Goal: Complete application form

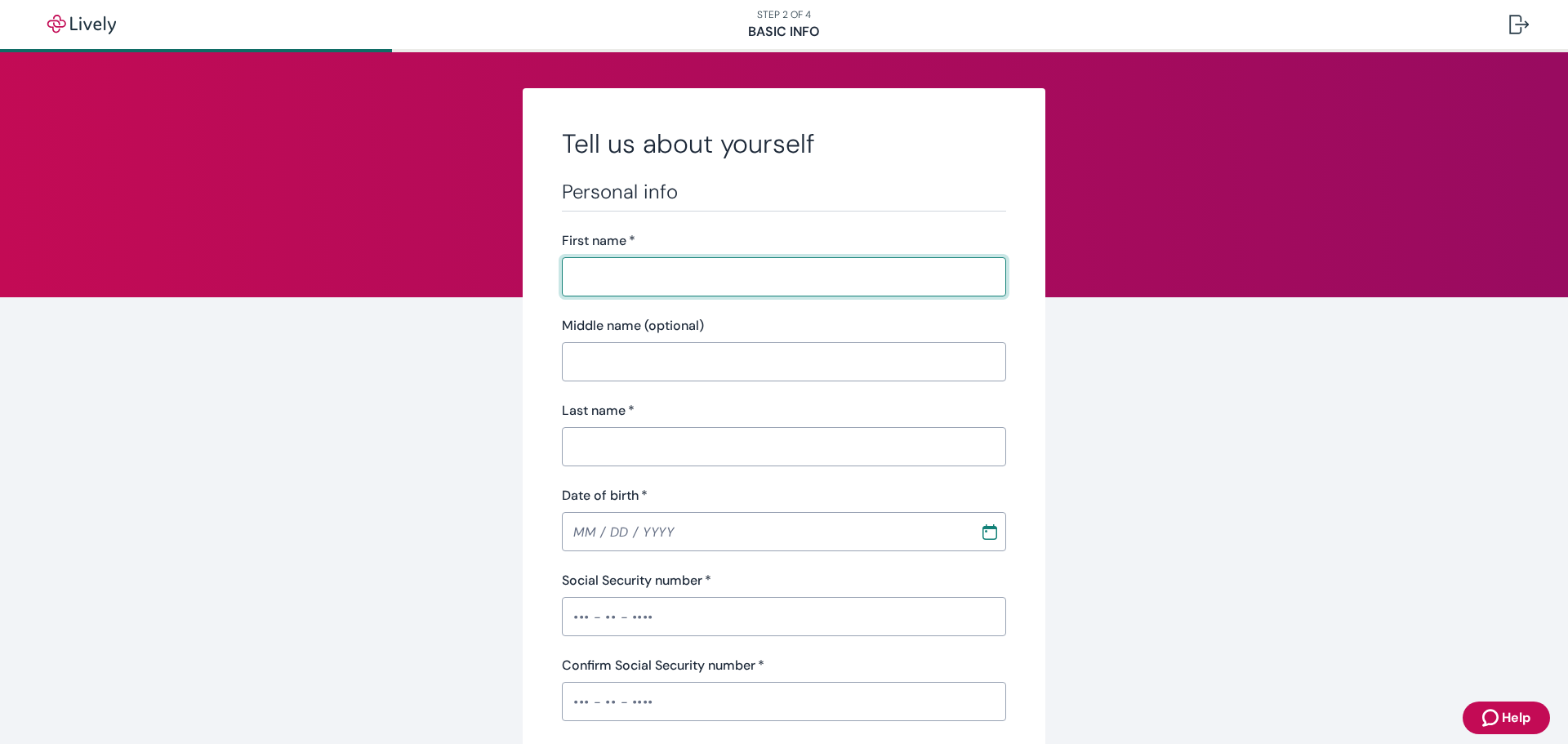
click at [638, 296] on div "Personal info First name   * ​ Middle name (optional) ​ Last name   * ​ Date of…" at bounding box center [783, 577] width 444 height 796
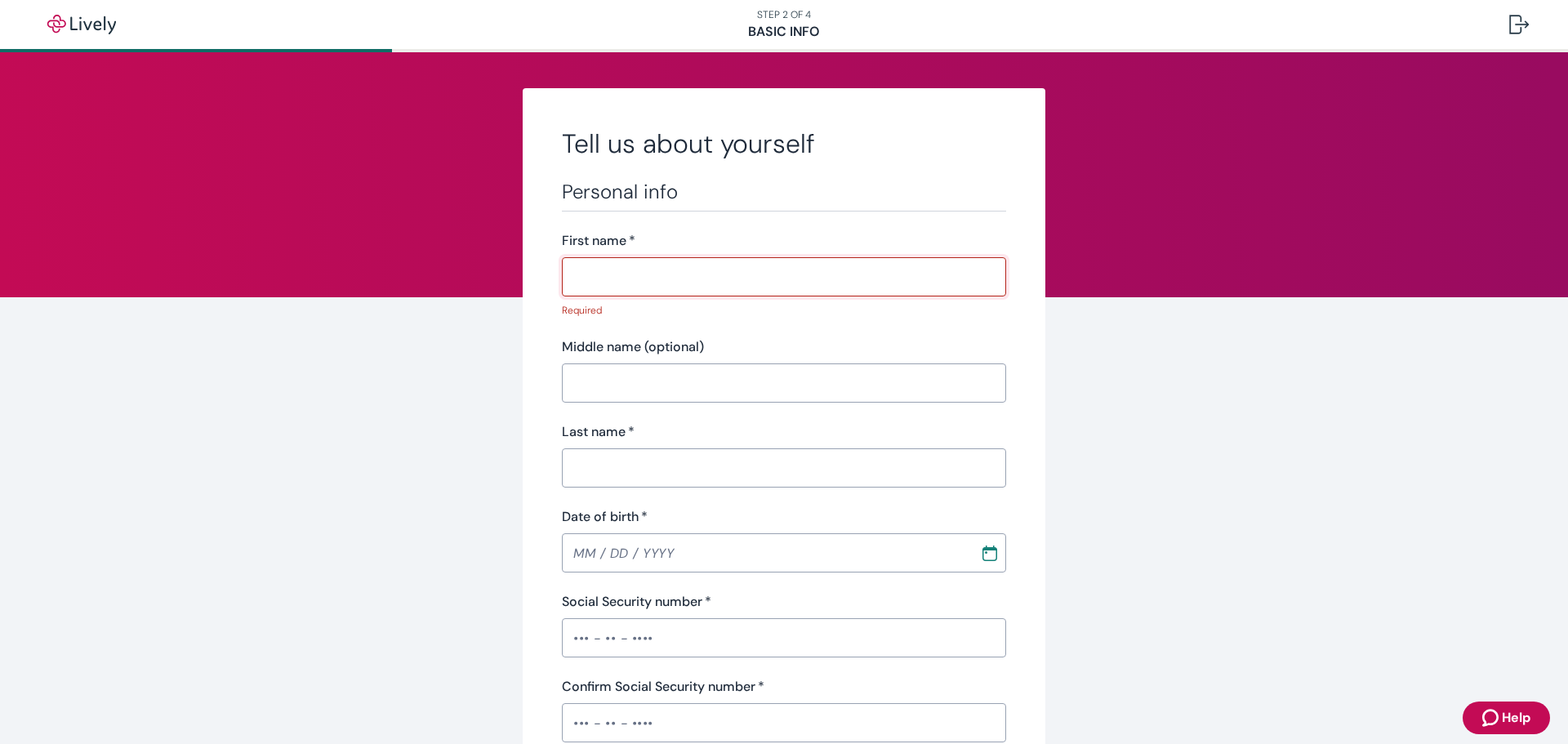
click at [638, 284] on input "First name   *" at bounding box center [783, 277] width 444 height 33
type input "Casi"
type input "[PERSON_NAME]"
type input "[PHONE_NUMBER]"
type input "[STREET_ADDRESS][PERSON_NAME]"
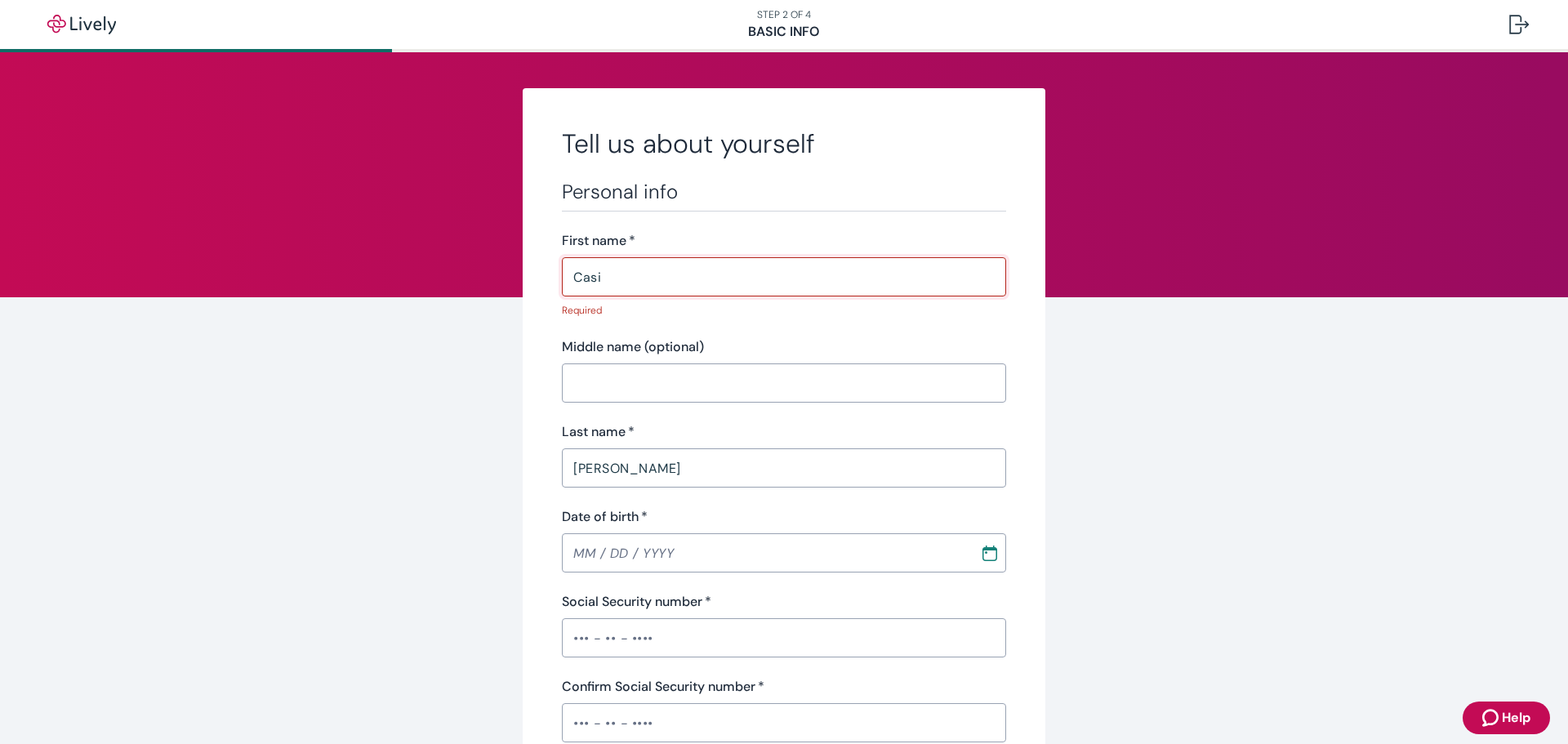
type input "Lake [PERSON_NAME]"
type input "WA"
type input "98258"
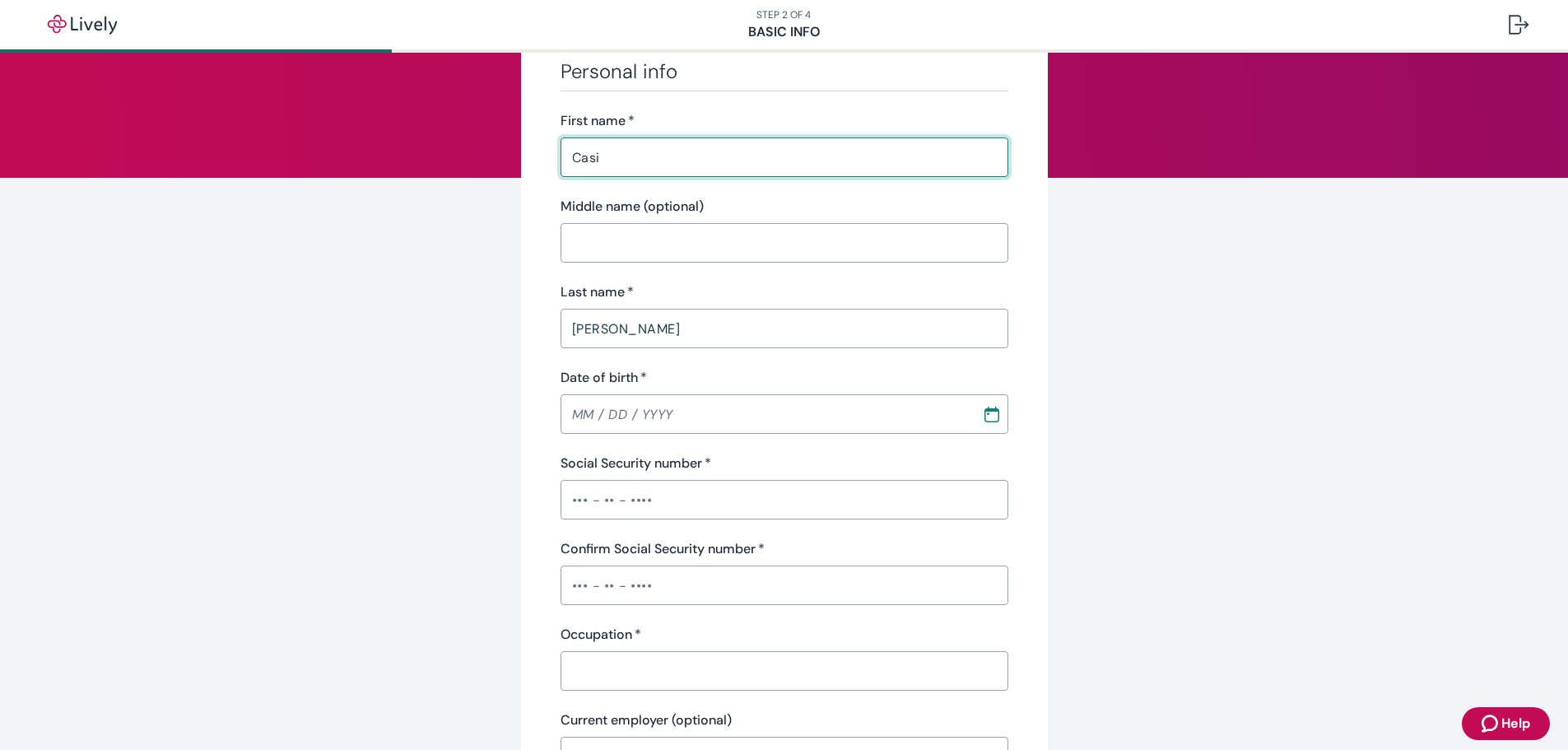
scroll to position [165, 0]
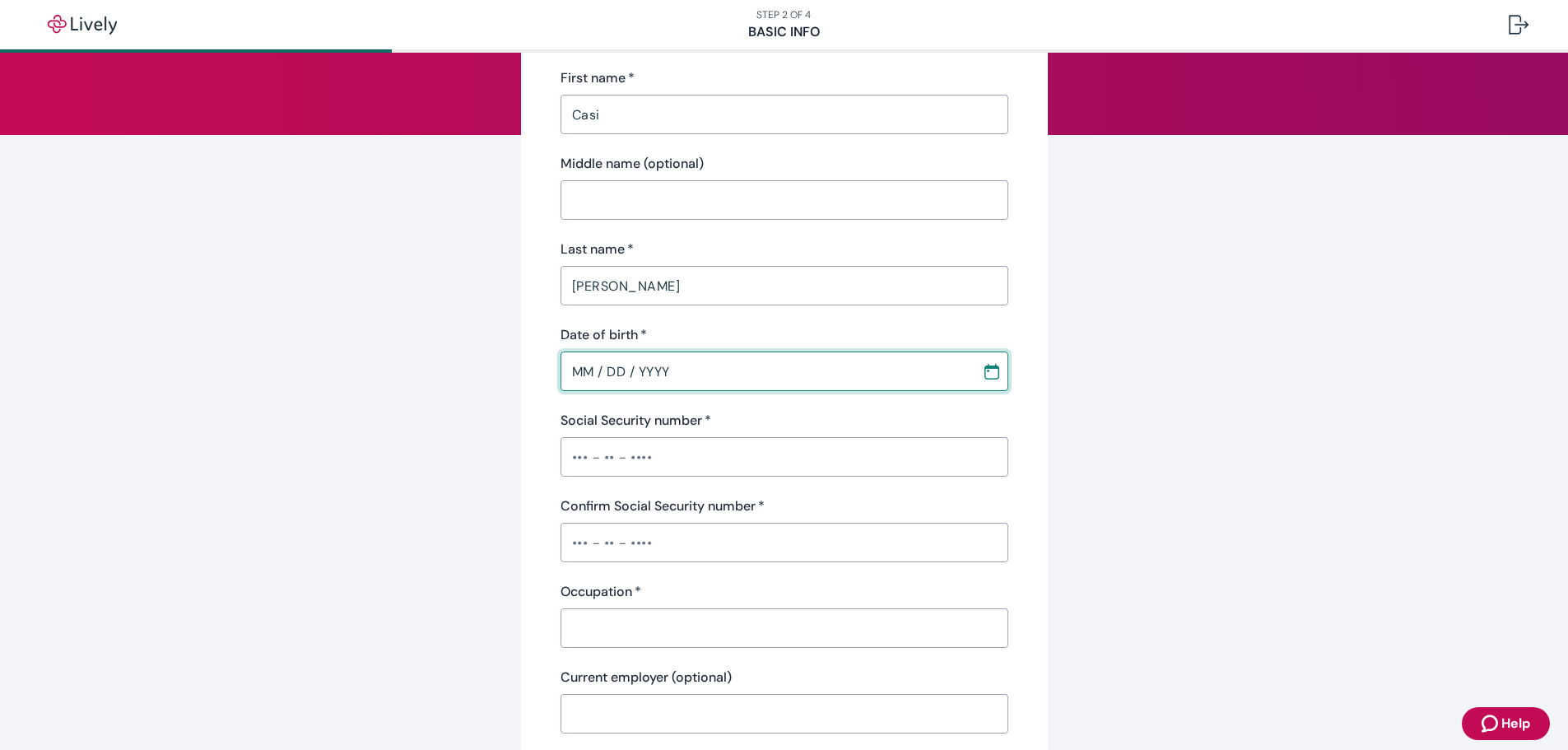
click at [570, 371] on input "MM / DD / YYYY" at bounding box center [766, 371] width 410 height 33
type input "[DATE]"
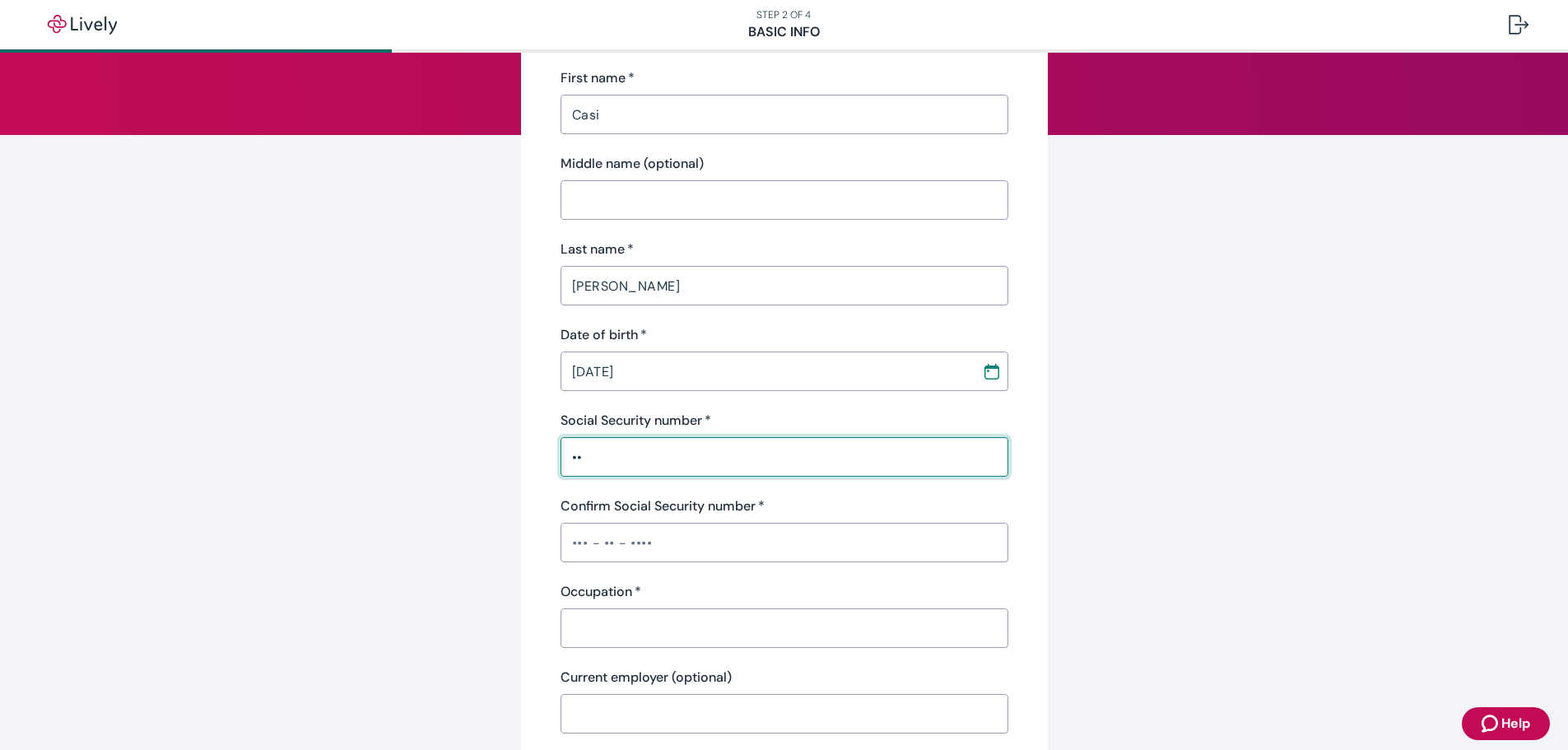
type input "•••-••-1"
click at [663, 539] on div "Confirm Social Security number   * ​" at bounding box center [784, 529] width 448 height 66
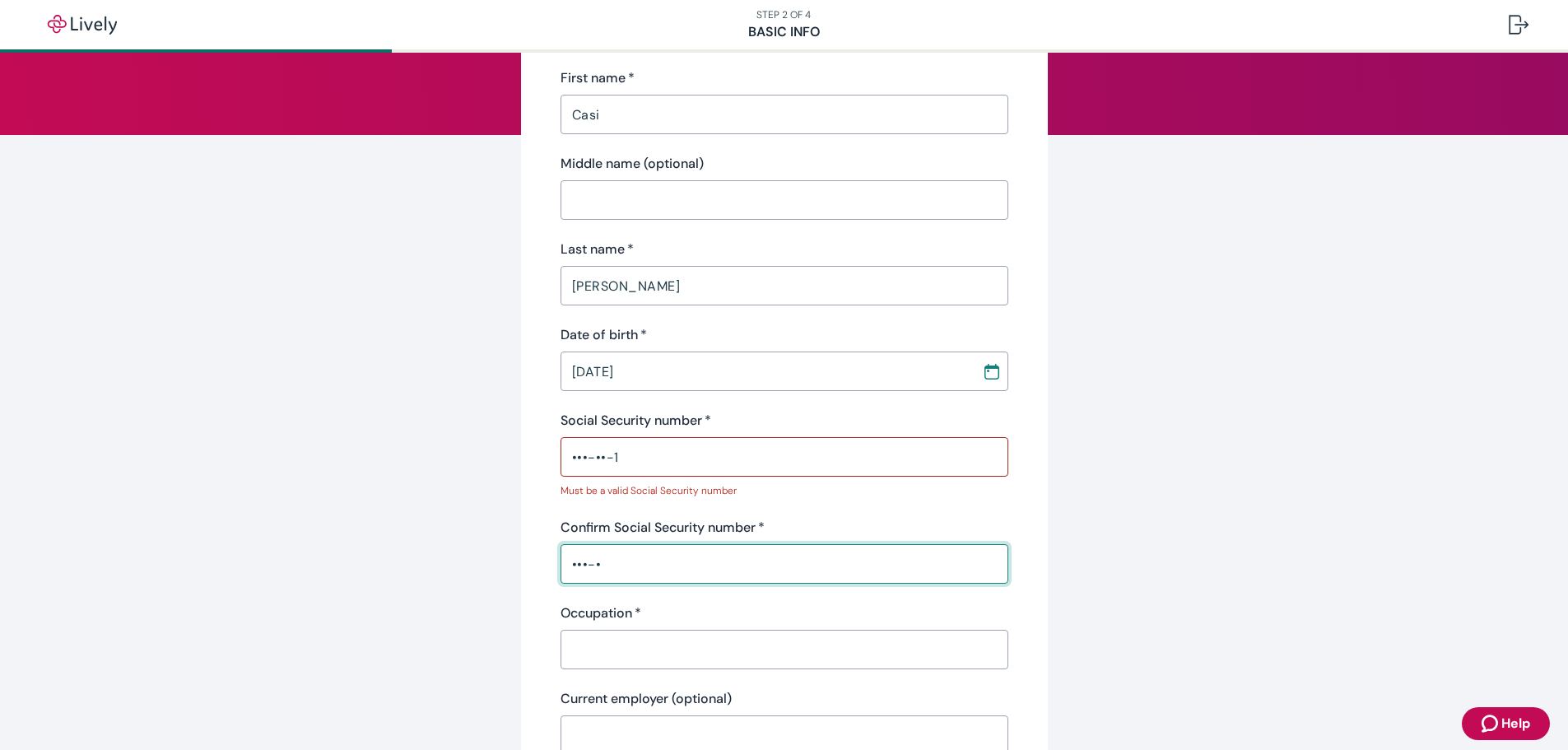
drag, startPoint x: 627, startPoint y: 567, endPoint x: 476, endPoint y: 553, distance: 151.6
click at [476, 553] on div "Tell us about yourself Personal info First name   * Casi ​ Middle name (optiona…" at bounding box center [785, 703] width 790 height 1557
drag, startPoint x: 643, startPoint y: 563, endPoint x: 457, endPoint y: 549, distance: 186.5
click at [457, 549] on div "Tell us about yourself Personal info First name   * Casi ​ Middle name (optiona…" at bounding box center [785, 703] width 790 height 1557
type input "•"
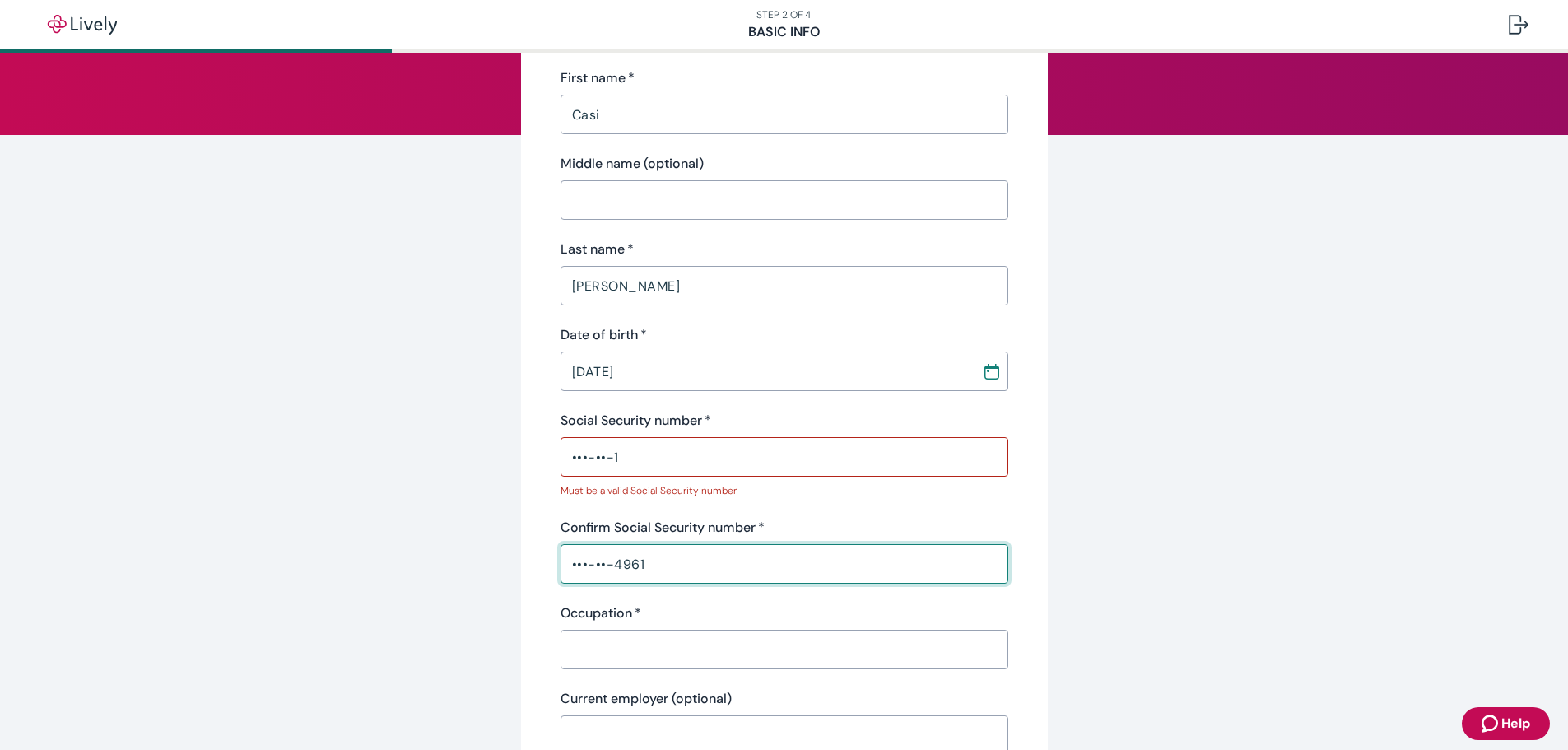
type input "•••-••-4961"
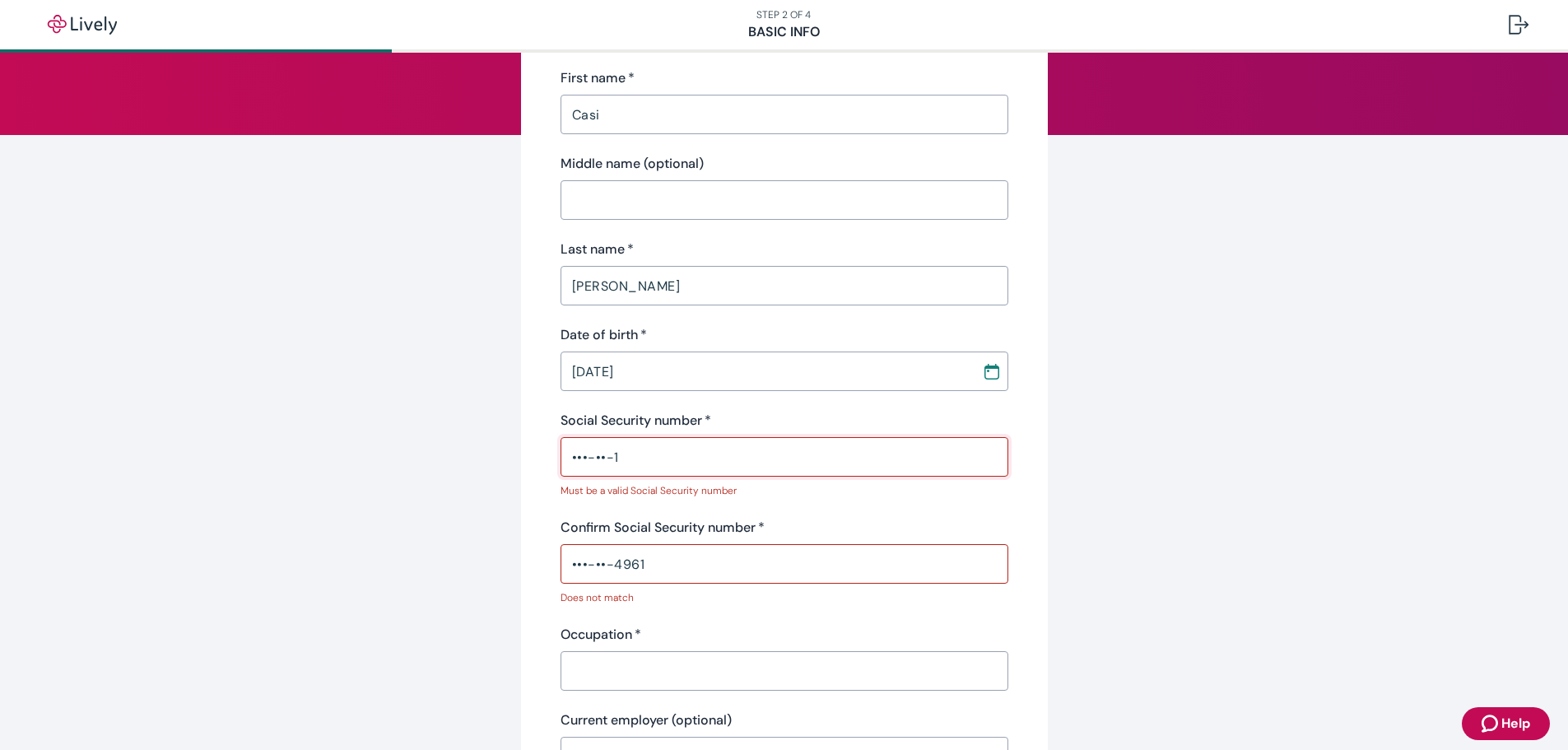
click at [633, 453] on input "•••-••-1" at bounding box center [784, 457] width 448 height 33
type input "•"
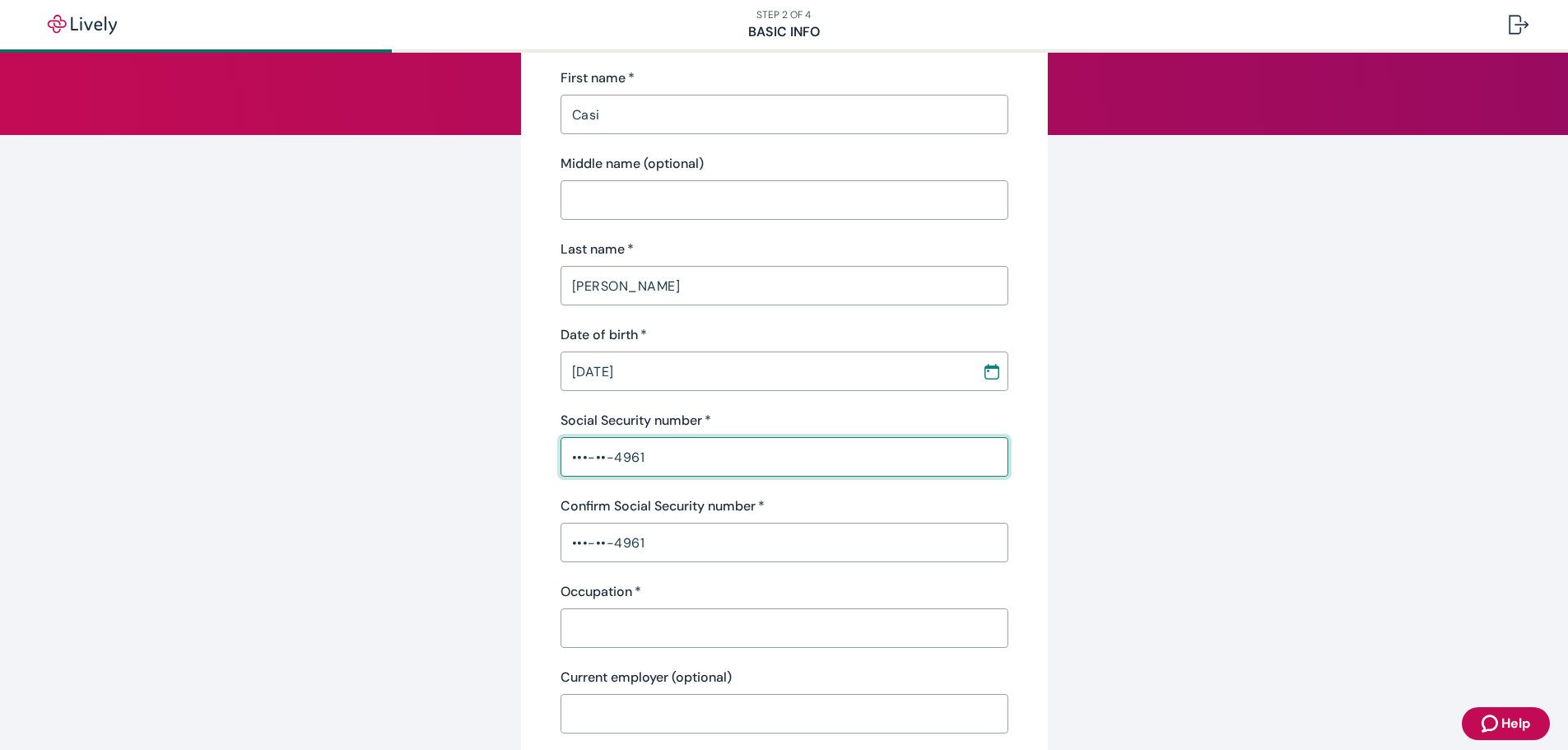
type input "•••-••-4961"
click at [611, 627] on input "Occupation   *" at bounding box center [784, 628] width 448 height 33
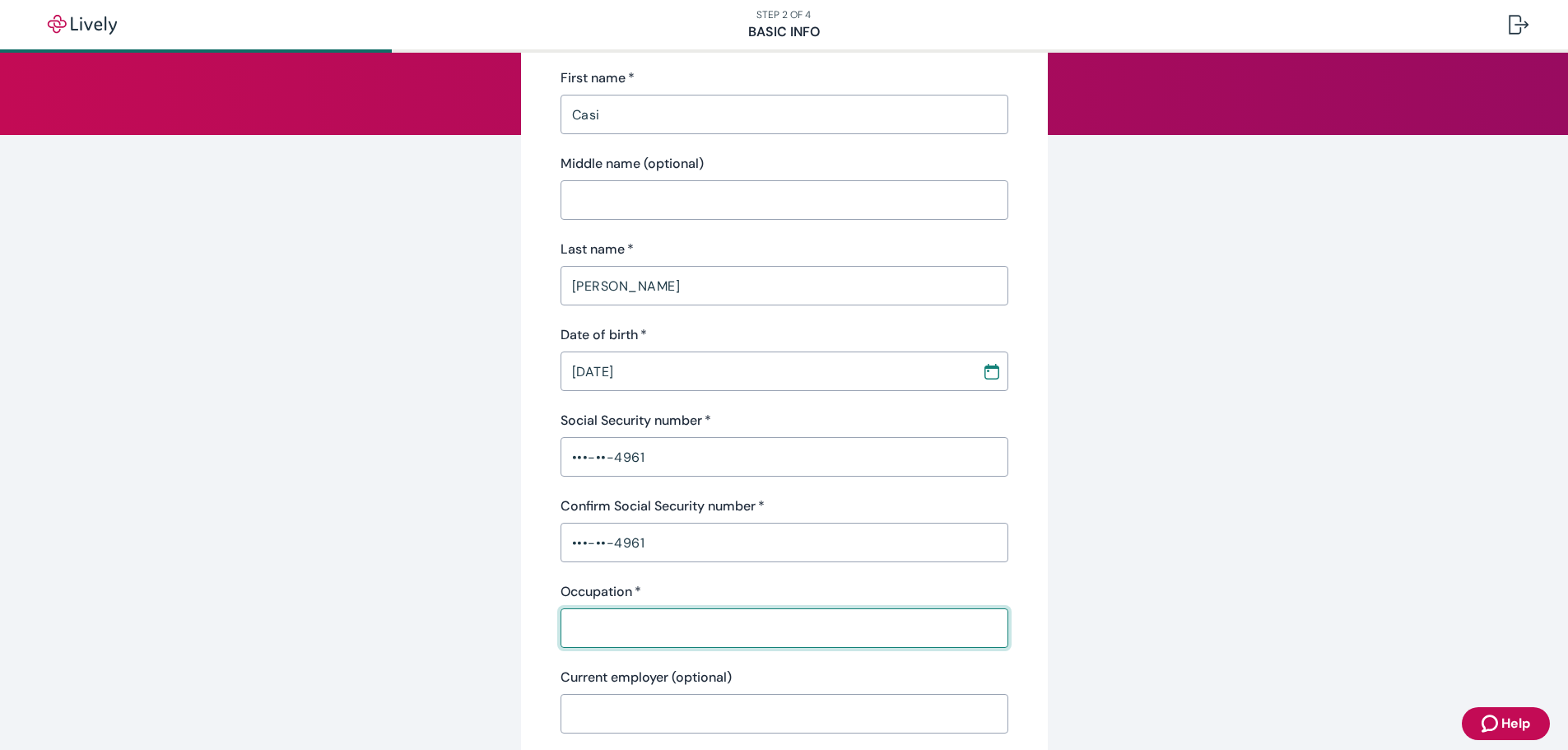
type input "Insurance Agent"
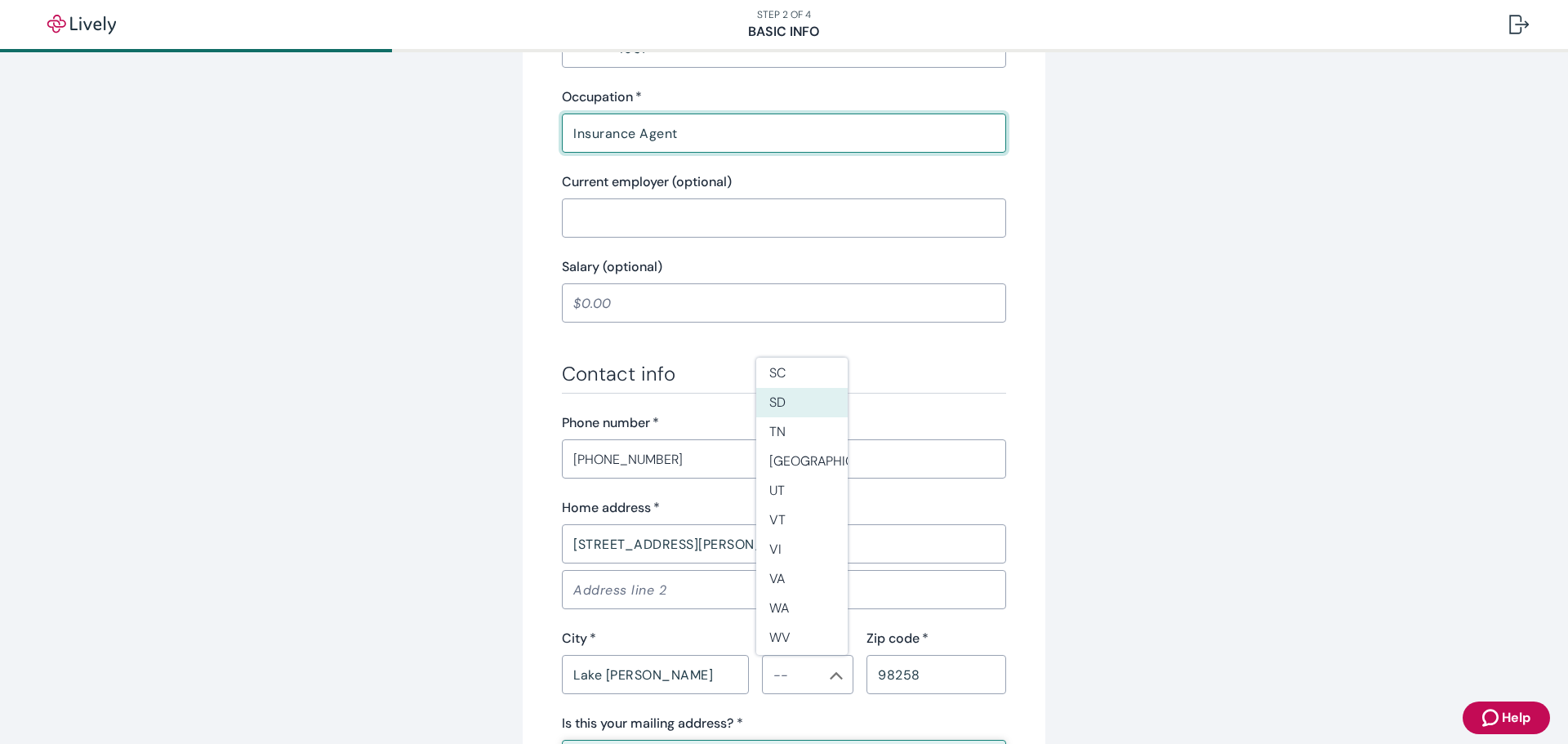
scroll to position [1389, 0]
click at [783, 608] on li "WA" at bounding box center [801, 607] width 91 height 29
type input "WA"
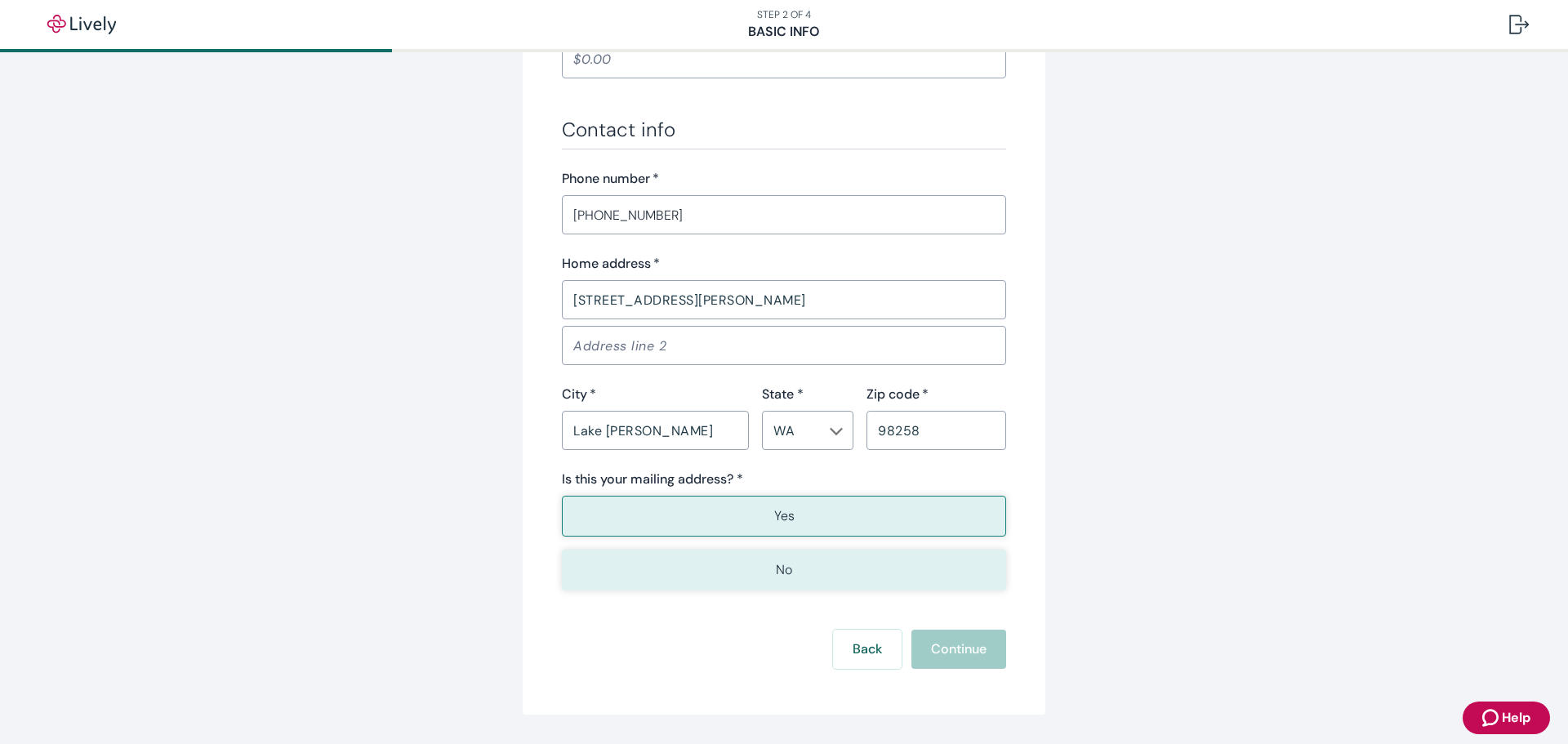
scroll to position [898, 0]
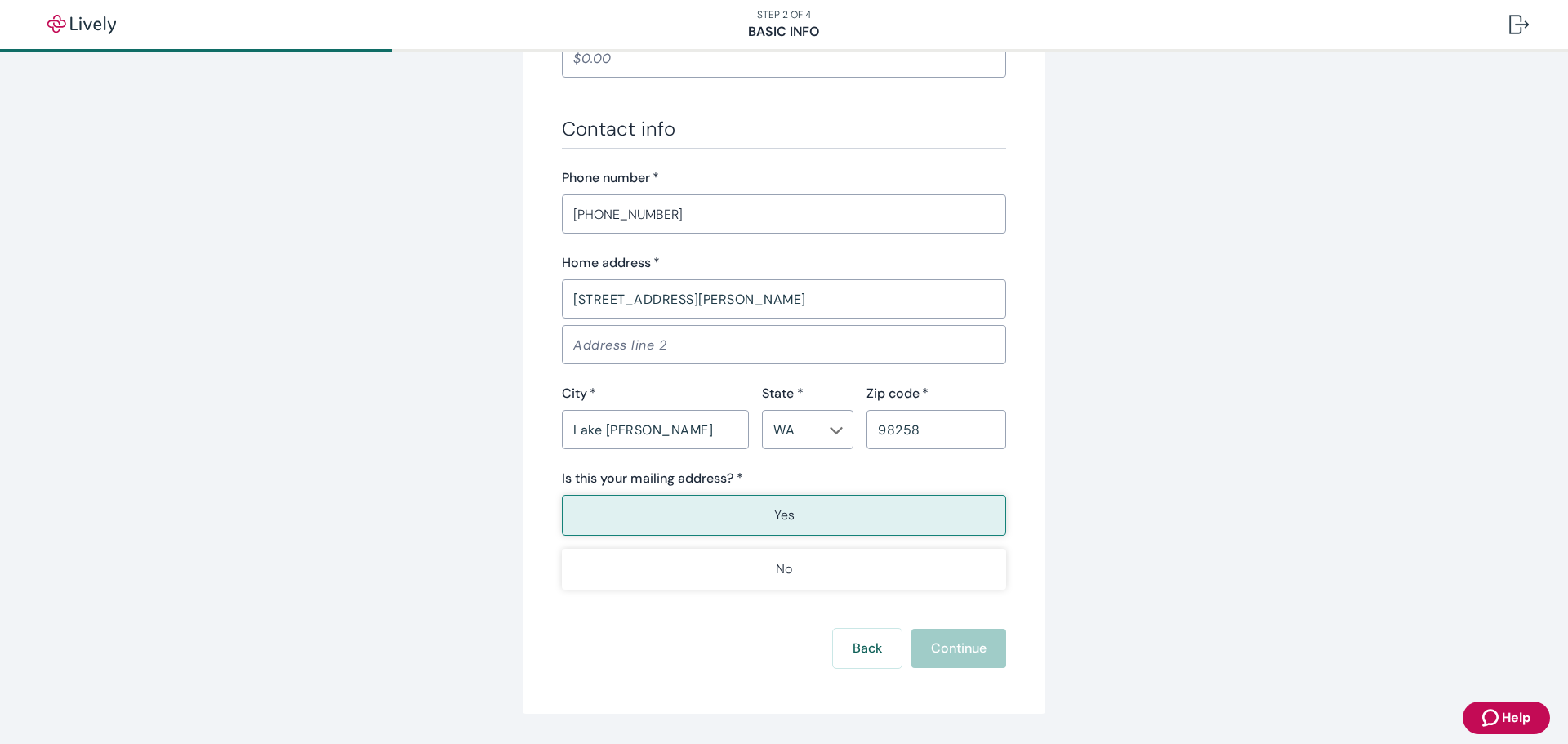
click at [804, 516] on button "Yes" at bounding box center [783, 515] width 444 height 41
click at [956, 652] on button "Continue" at bounding box center [958, 648] width 95 height 39
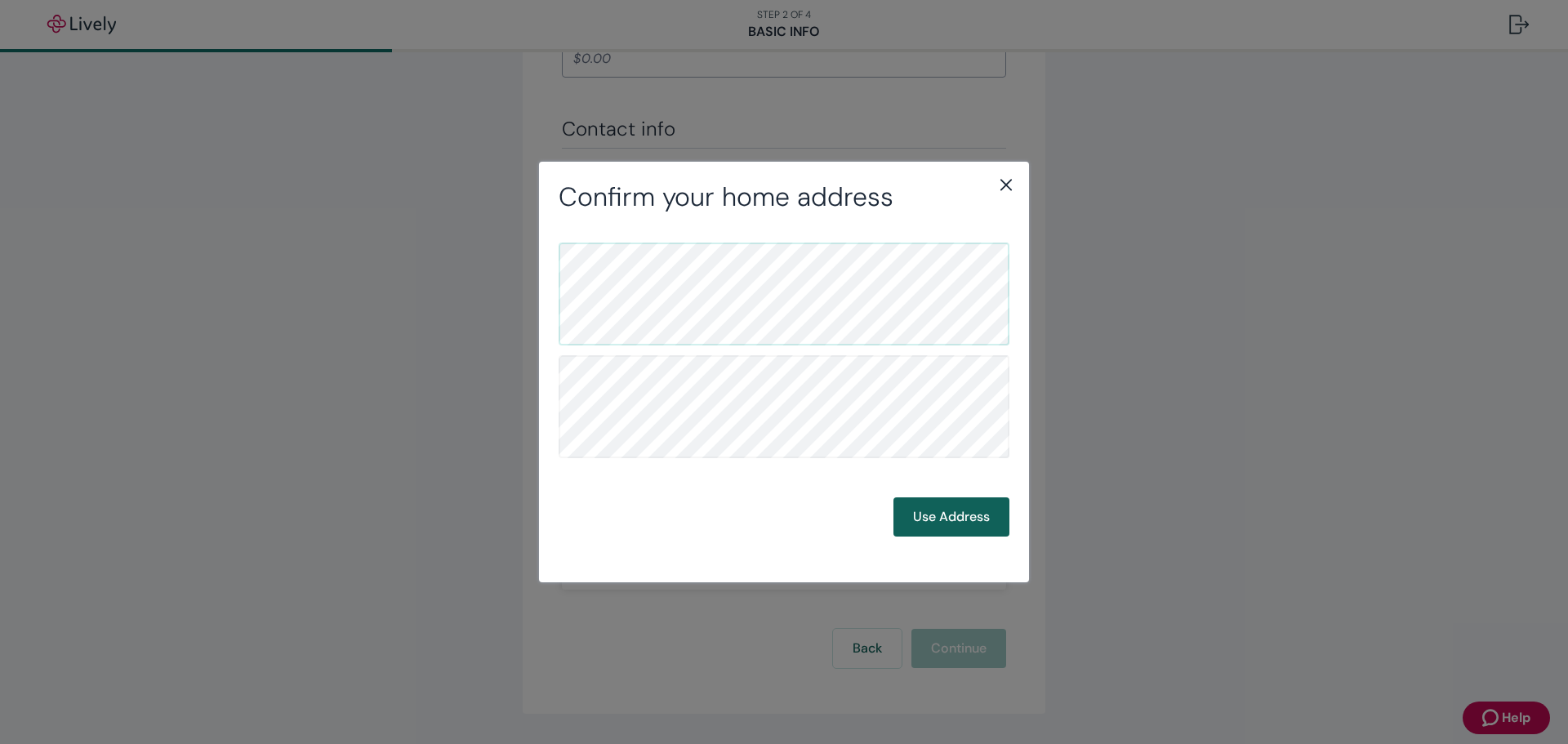
click at [953, 507] on button "Use Address" at bounding box center [951, 516] width 116 height 39
click at [954, 506] on button "Use Address" at bounding box center [951, 516] width 116 height 39
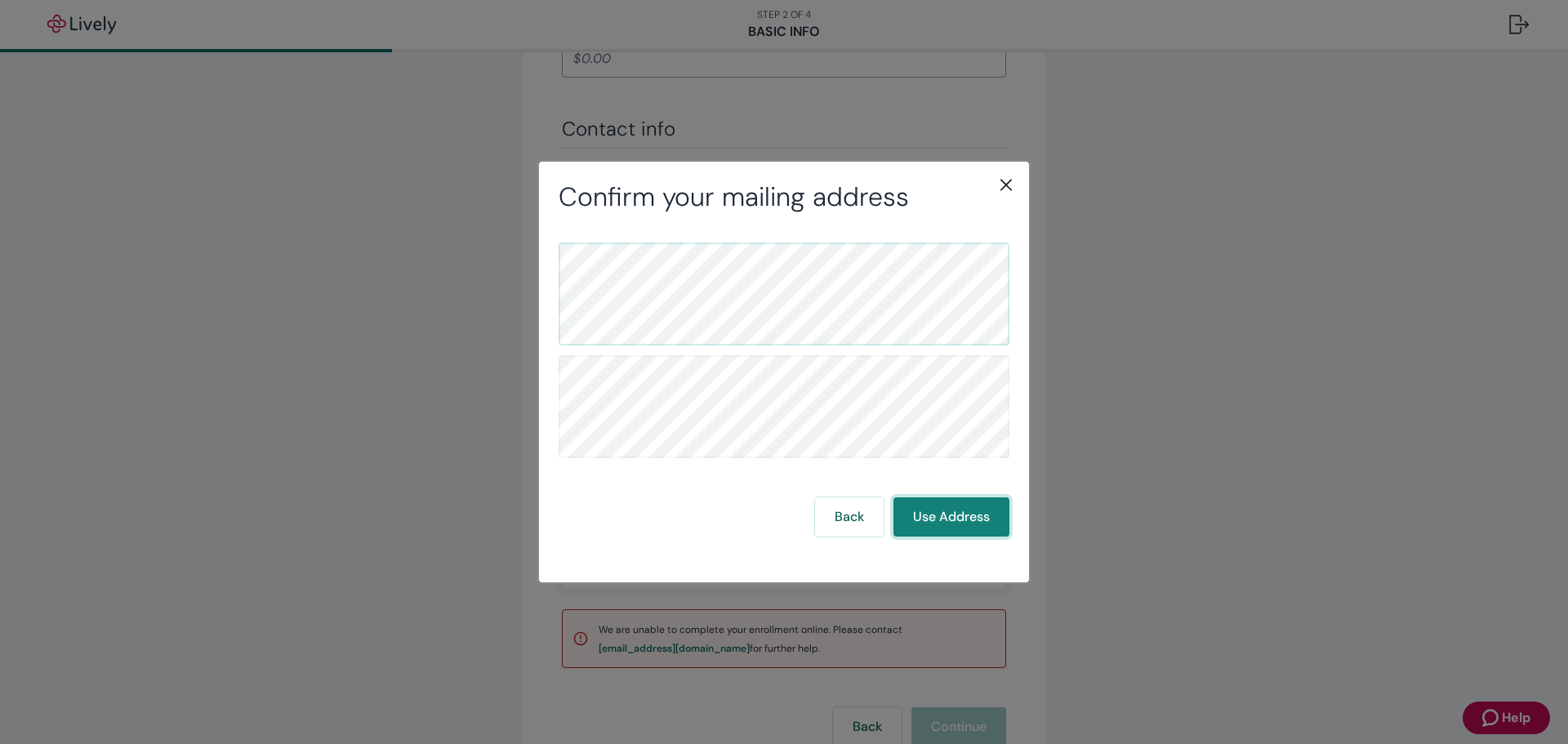
click at [960, 529] on button "Use Address" at bounding box center [951, 516] width 116 height 39
click at [967, 515] on button "Use Address" at bounding box center [951, 516] width 116 height 39
click at [968, 512] on button "Use Address" at bounding box center [951, 516] width 116 height 39
click at [937, 516] on button "Use Address" at bounding box center [951, 516] width 116 height 39
click at [918, 501] on button "Use Address" at bounding box center [951, 516] width 116 height 39
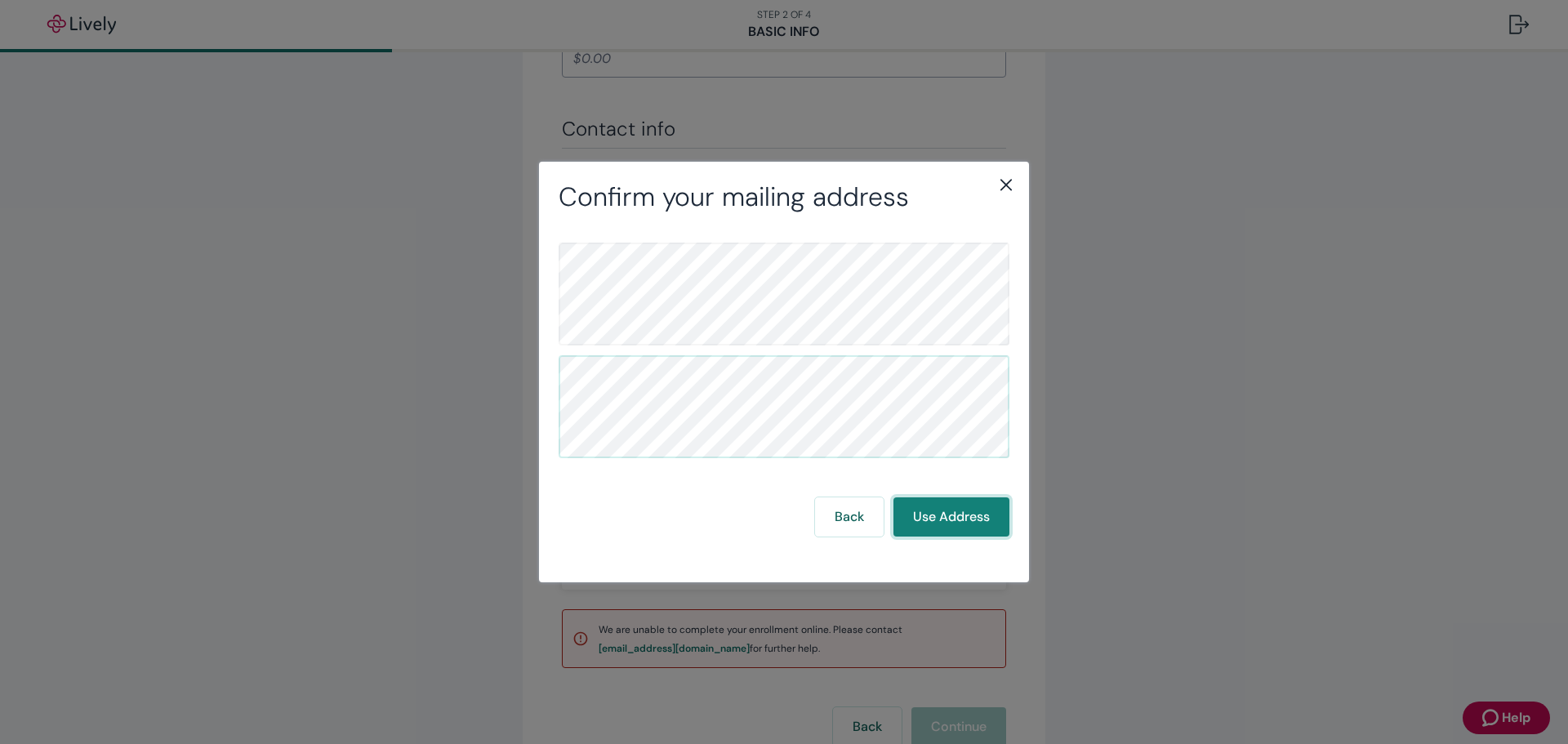
click at [919, 504] on button "Use Address" at bounding box center [951, 516] width 116 height 39
click at [921, 504] on button "Use Address" at bounding box center [951, 516] width 116 height 39
drag, startPoint x: 927, startPoint y: 505, endPoint x: 927, endPoint y: 472, distance: 33.0
click at [929, 493] on div "Back Use Address" at bounding box center [784, 389] width 450 height 294
click at [1005, 176] on icon "close" at bounding box center [1006, 184] width 19 height 19
